Goal: Task Accomplishment & Management: Manage account settings

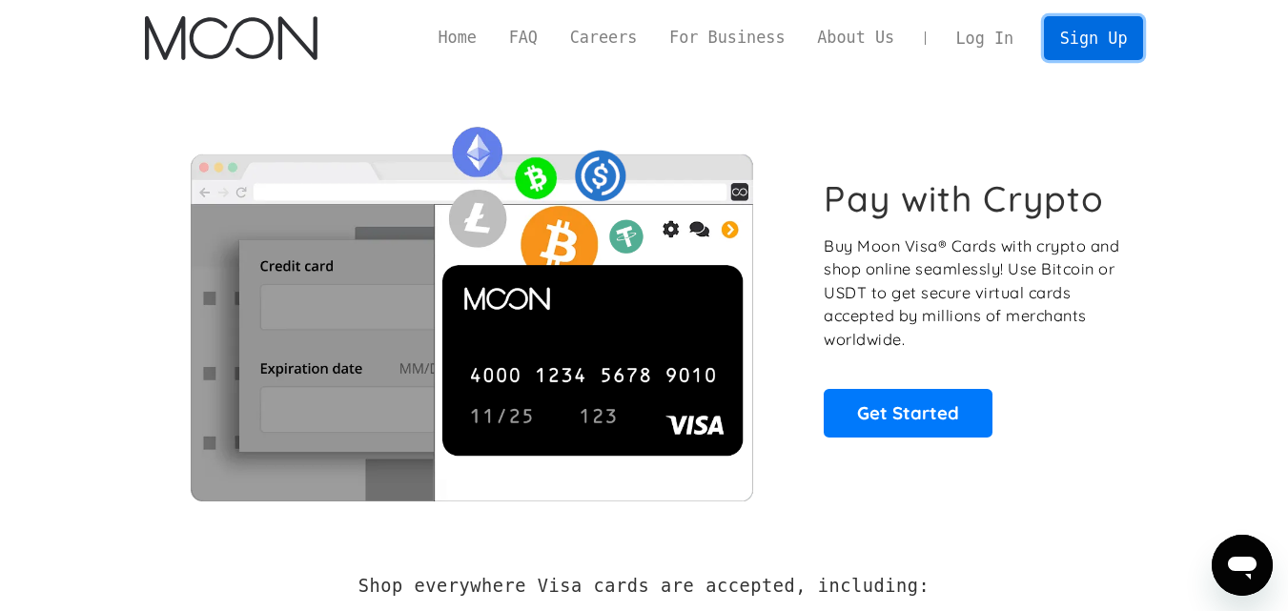
click at [1103, 28] on link "Sign Up" at bounding box center [1093, 37] width 99 height 43
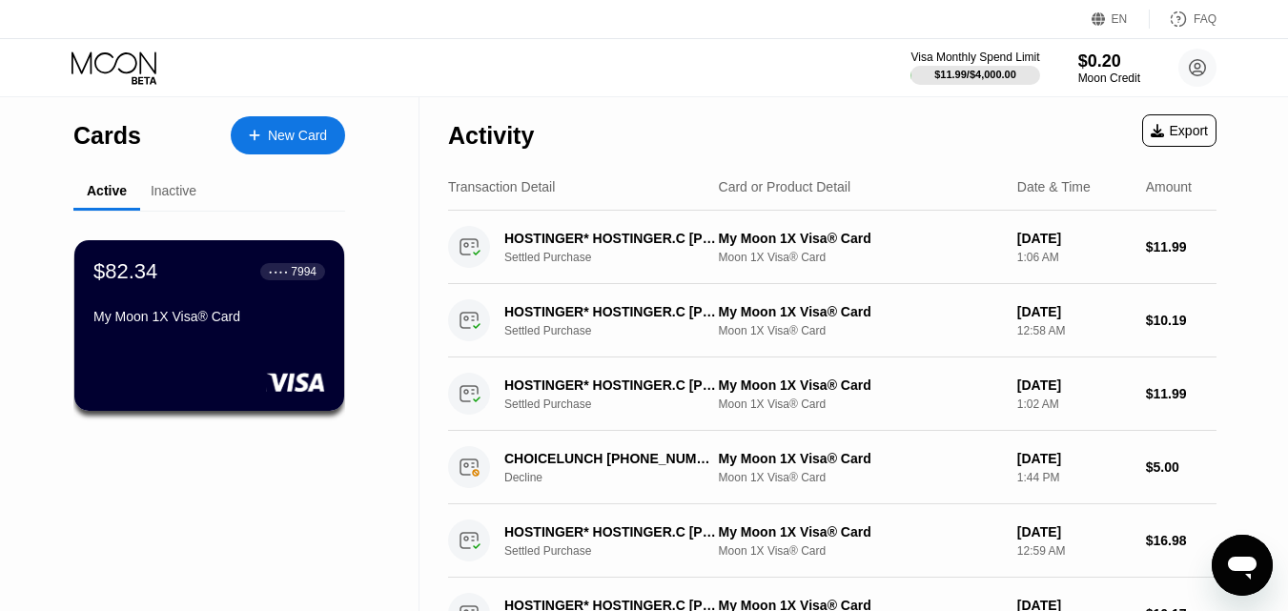
click at [283, 131] on div "New Card" at bounding box center [297, 136] width 59 height 16
